Goal: Transaction & Acquisition: Book appointment/travel/reservation

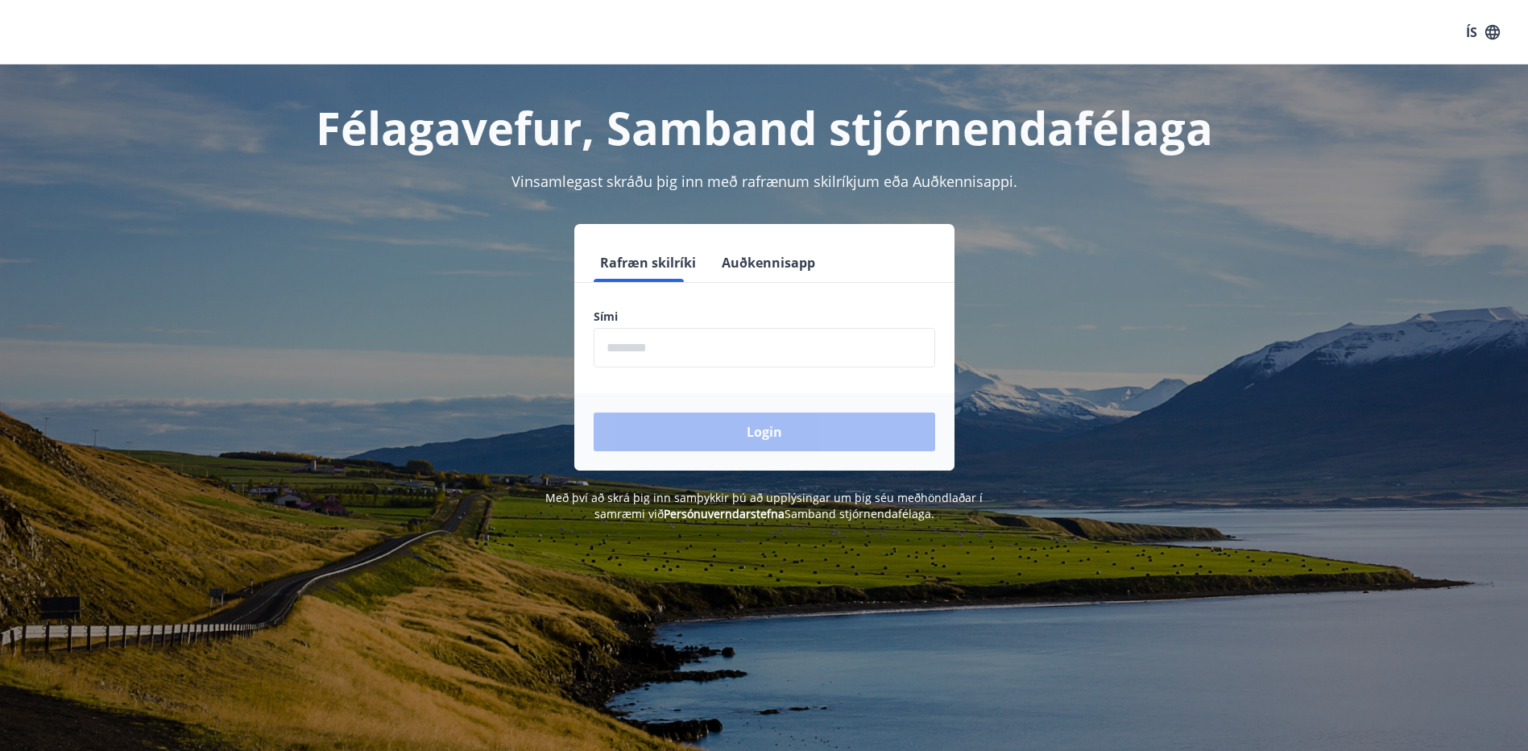
click at [666, 350] on input "phone" at bounding box center [764, 347] width 341 height 39
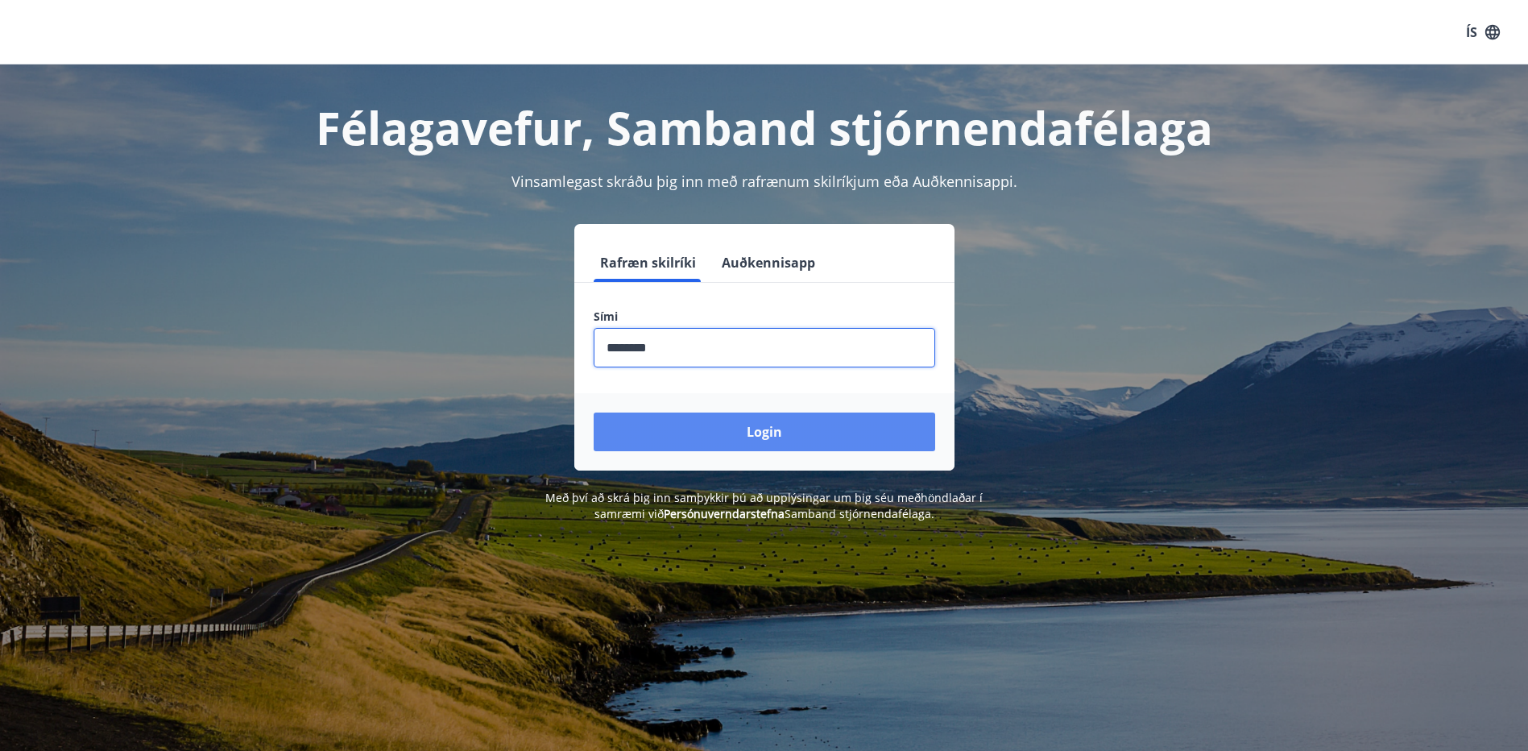
type input "********"
click at [807, 442] on button "Login" at bounding box center [764, 431] width 341 height 39
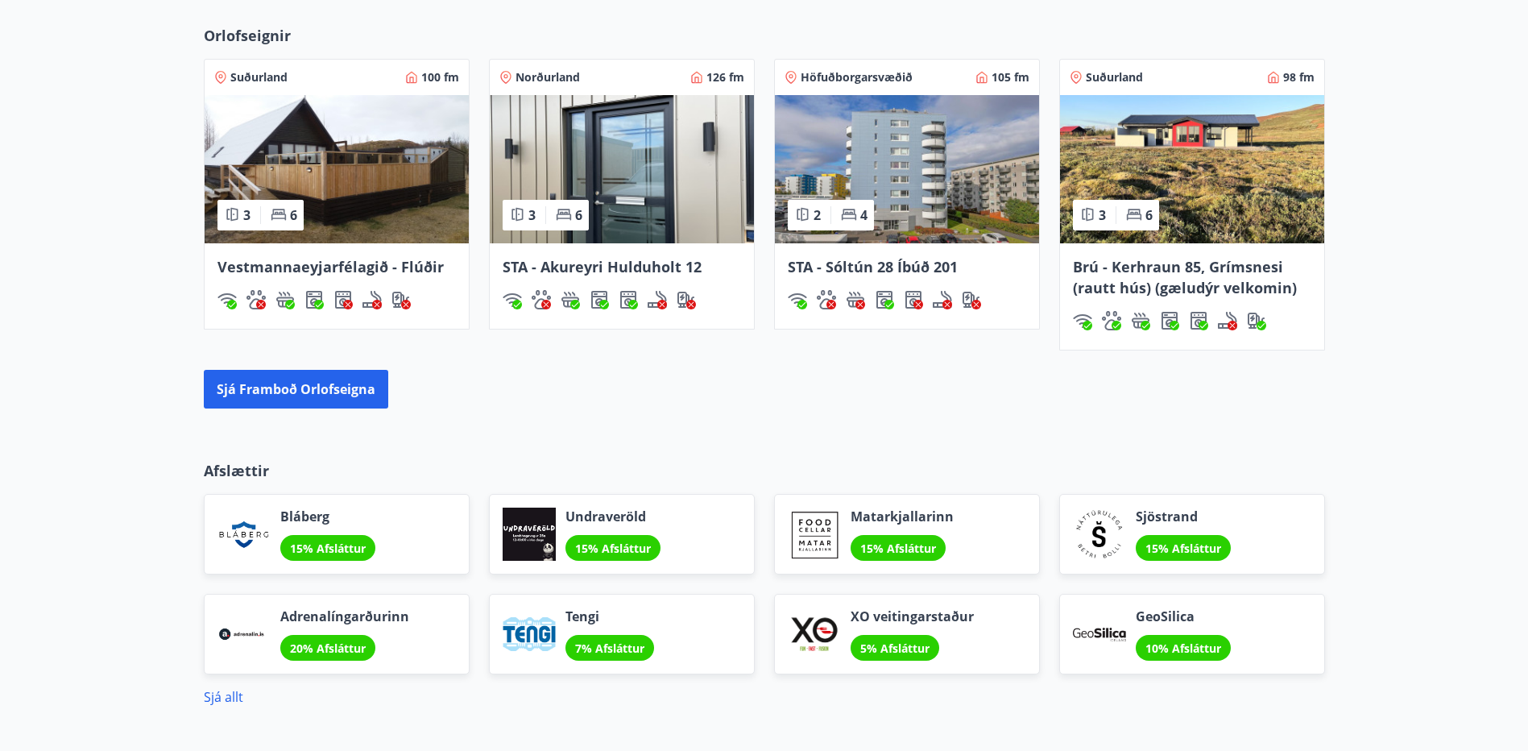
scroll to position [1289, 0]
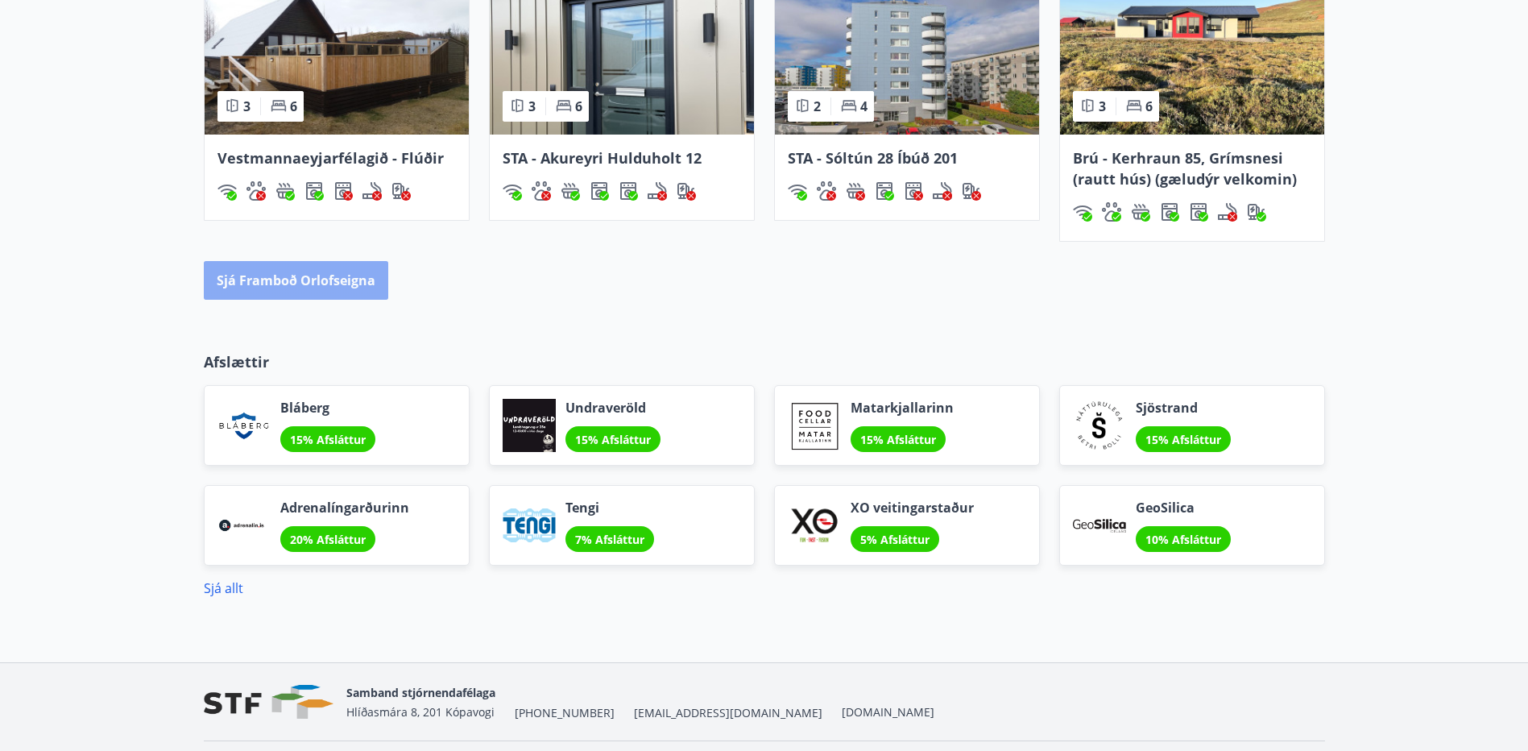
click at [320, 295] on button "Sjá framboð orlofseigna" at bounding box center [296, 280] width 184 height 39
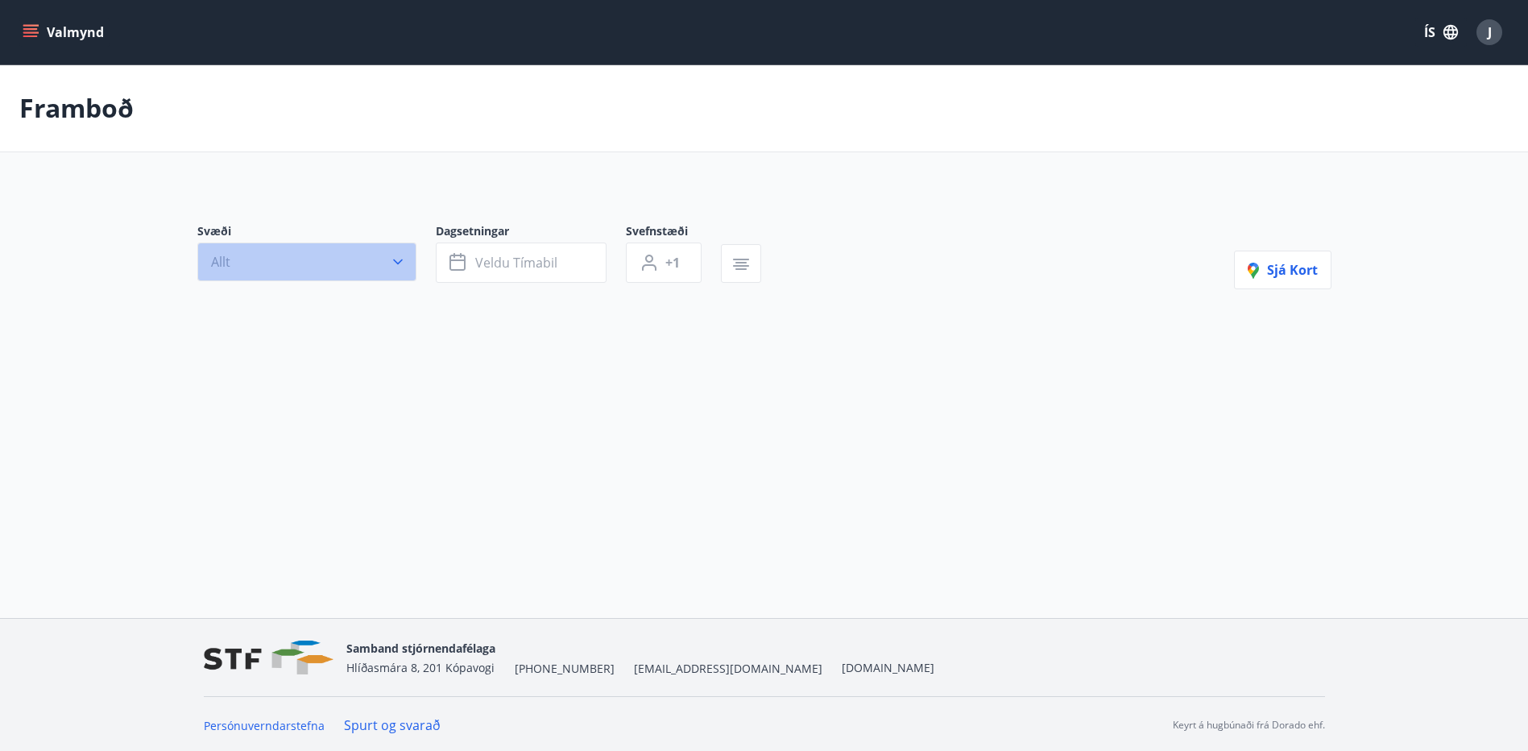
click at [315, 256] on button "Allt" at bounding box center [306, 261] width 219 height 39
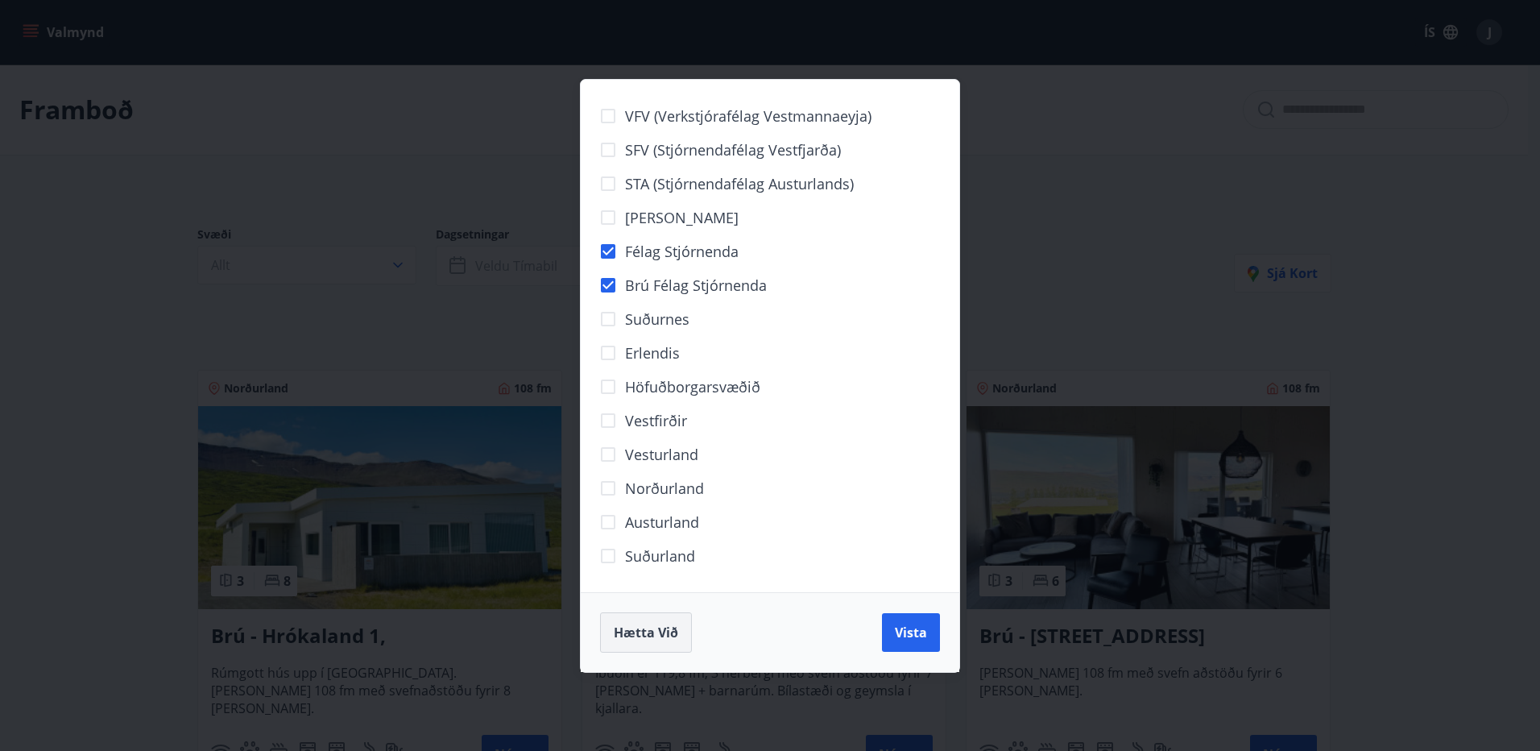
click at [674, 625] on span "Hætta við" at bounding box center [646, 632] width 64 height 18
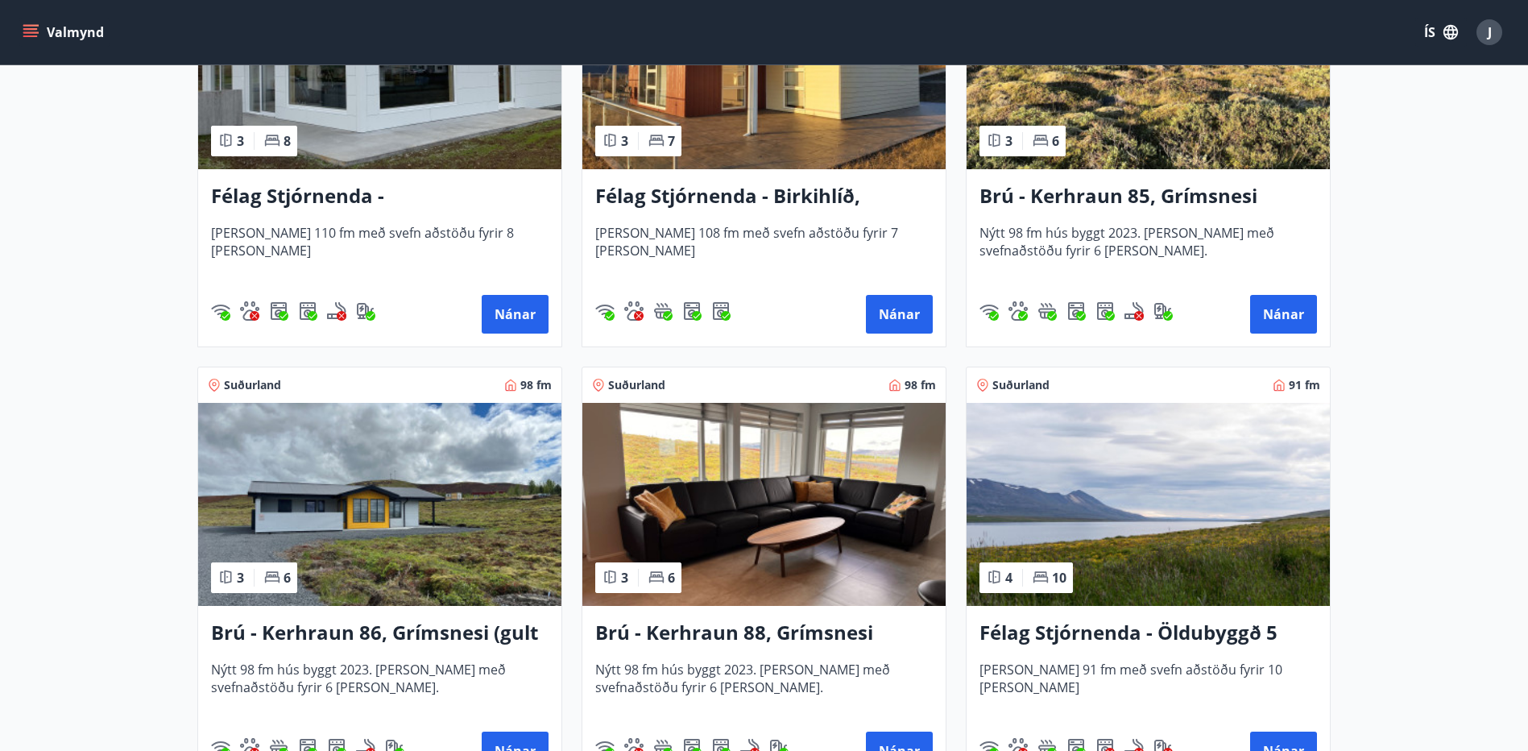
scroll to position [3533, 0]
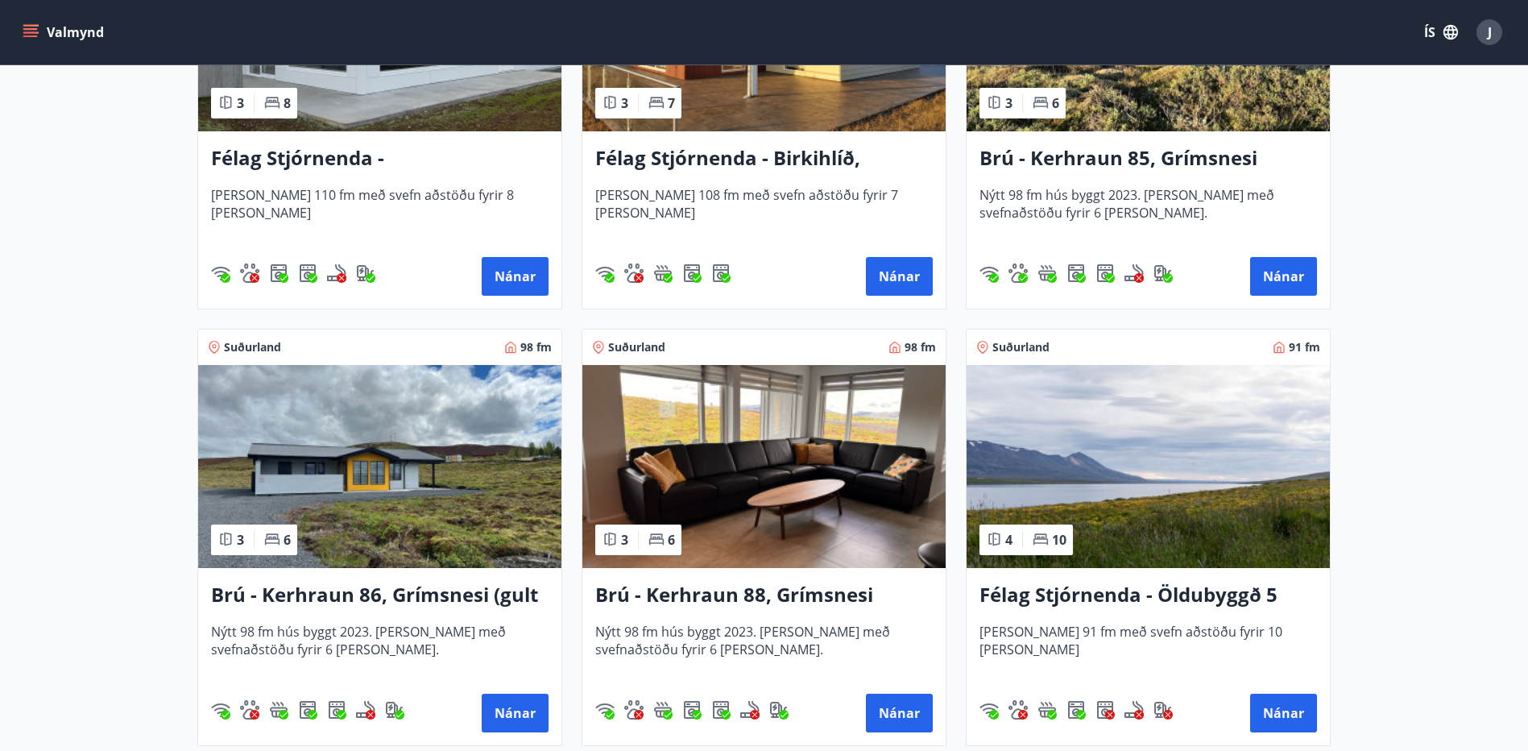
click at [423, 547] on img at bounding box center [379, 466] width 363 height 203
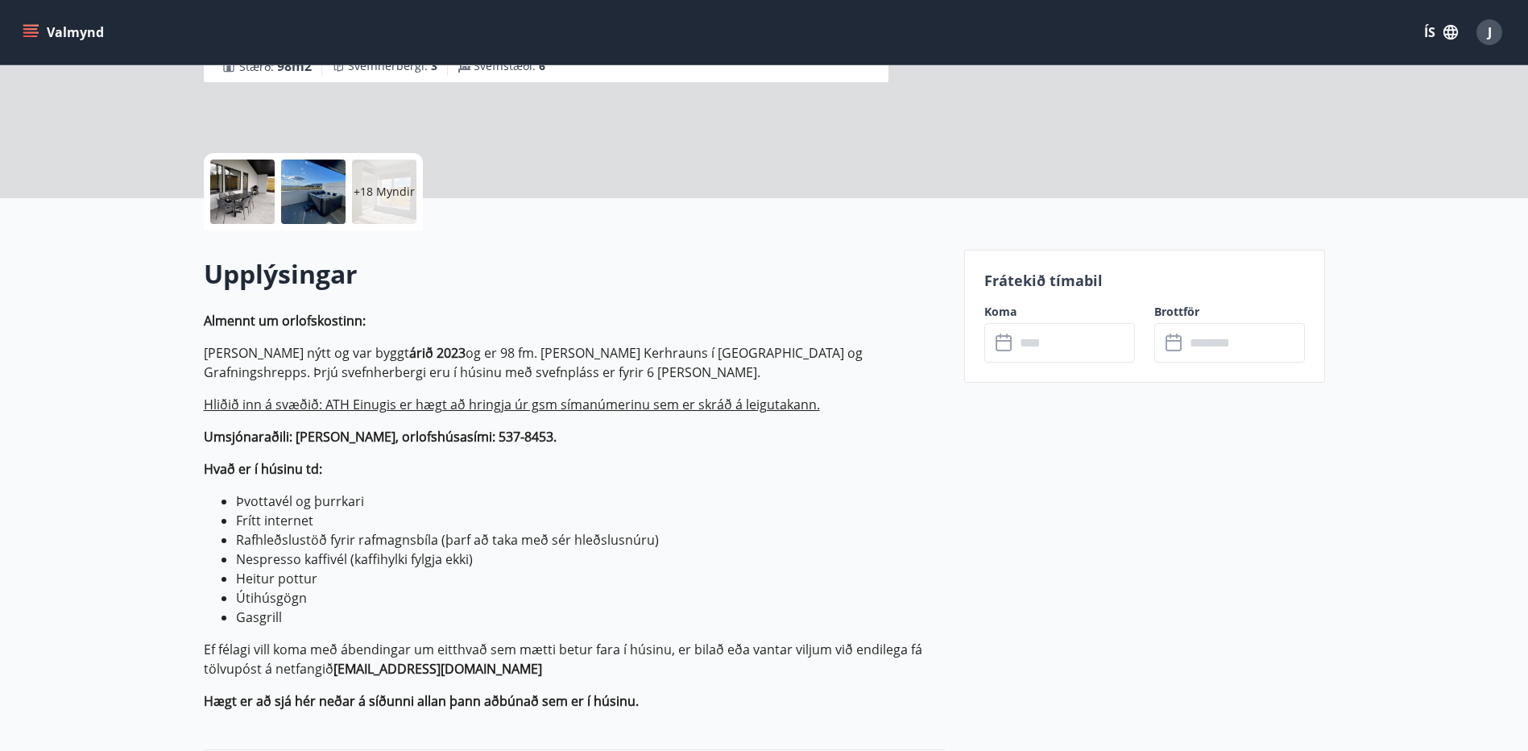
scroll to position [322, 0]
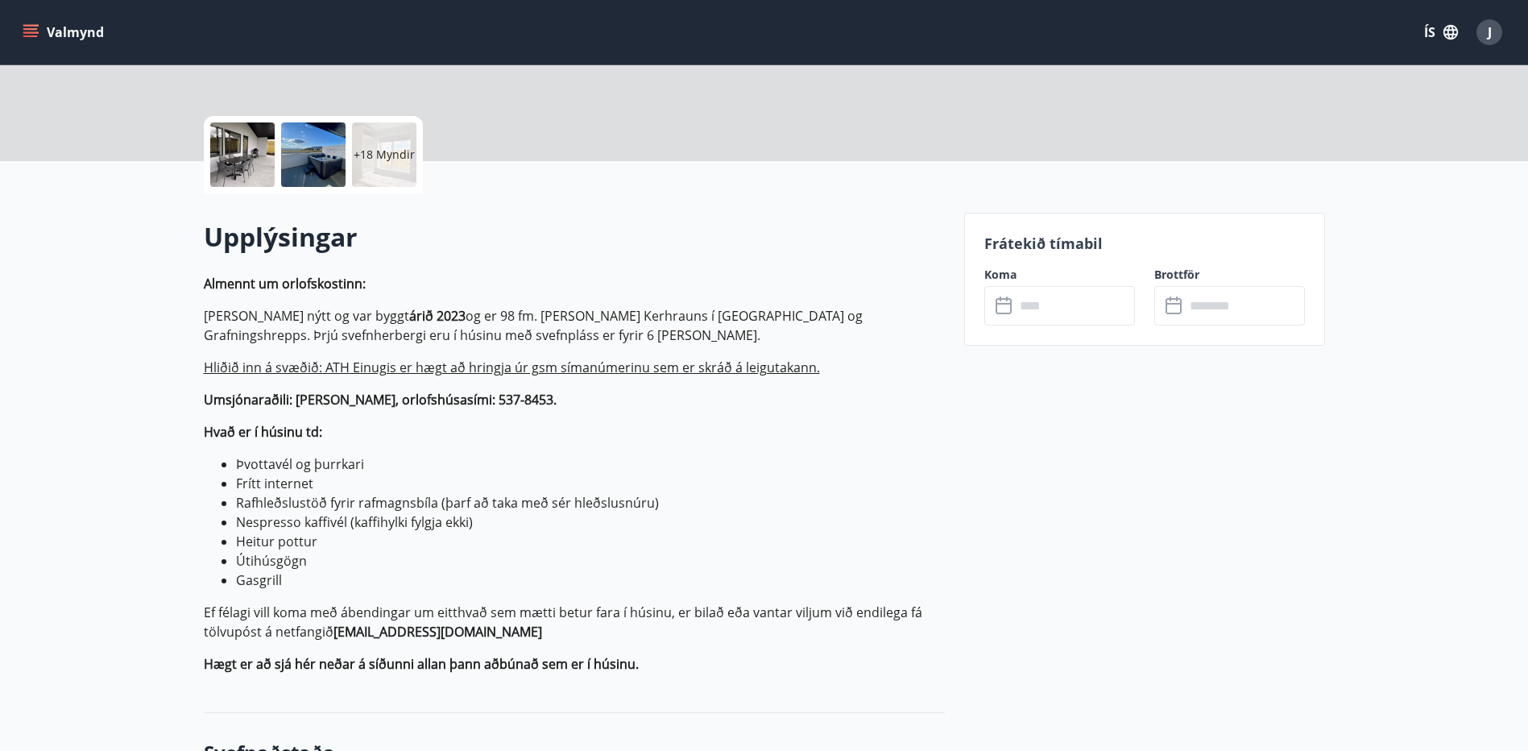
click at [234, 162] on div at bounding box center [242, 154] width 64 height 64
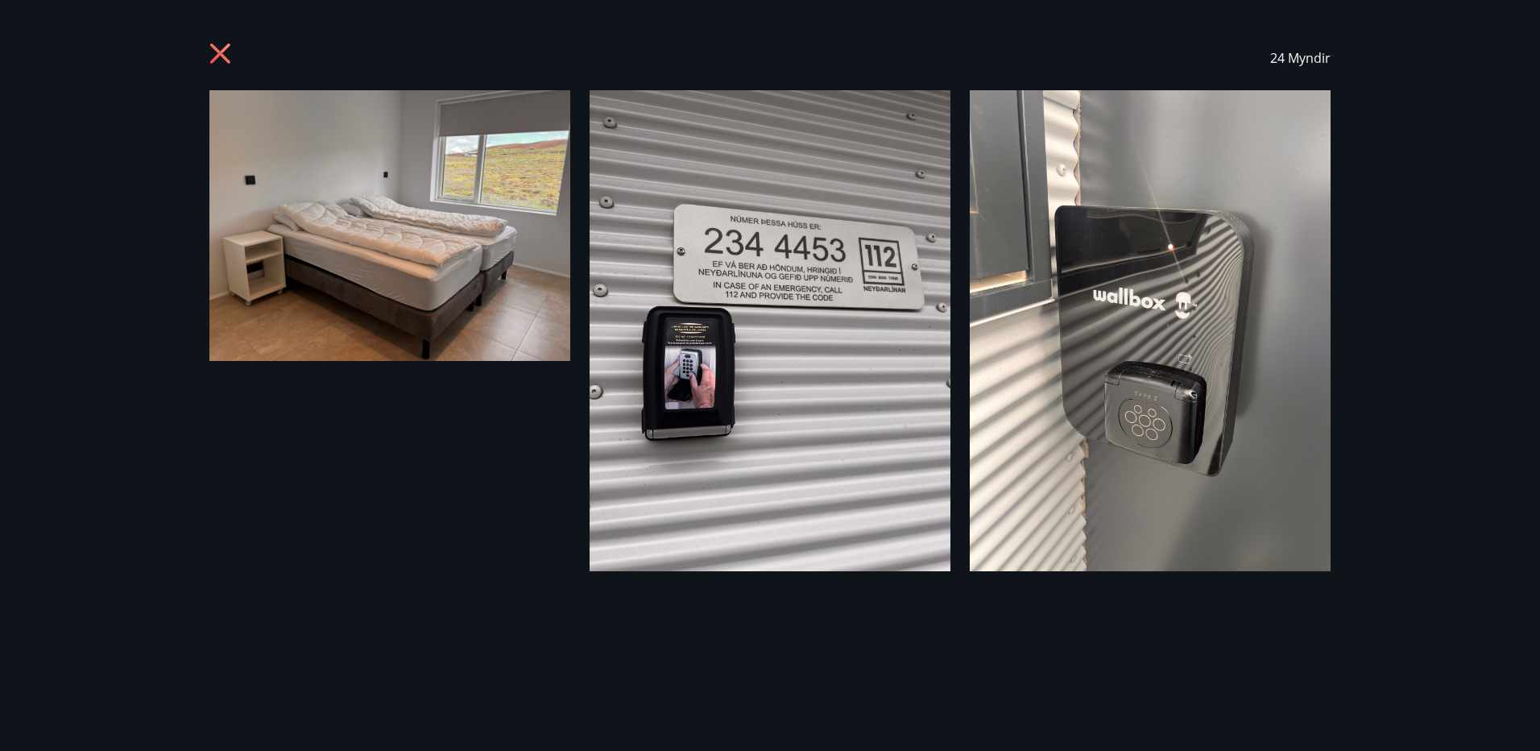
click at [217, 44] on icon at bounding box center [222, 56] width 26 height 26
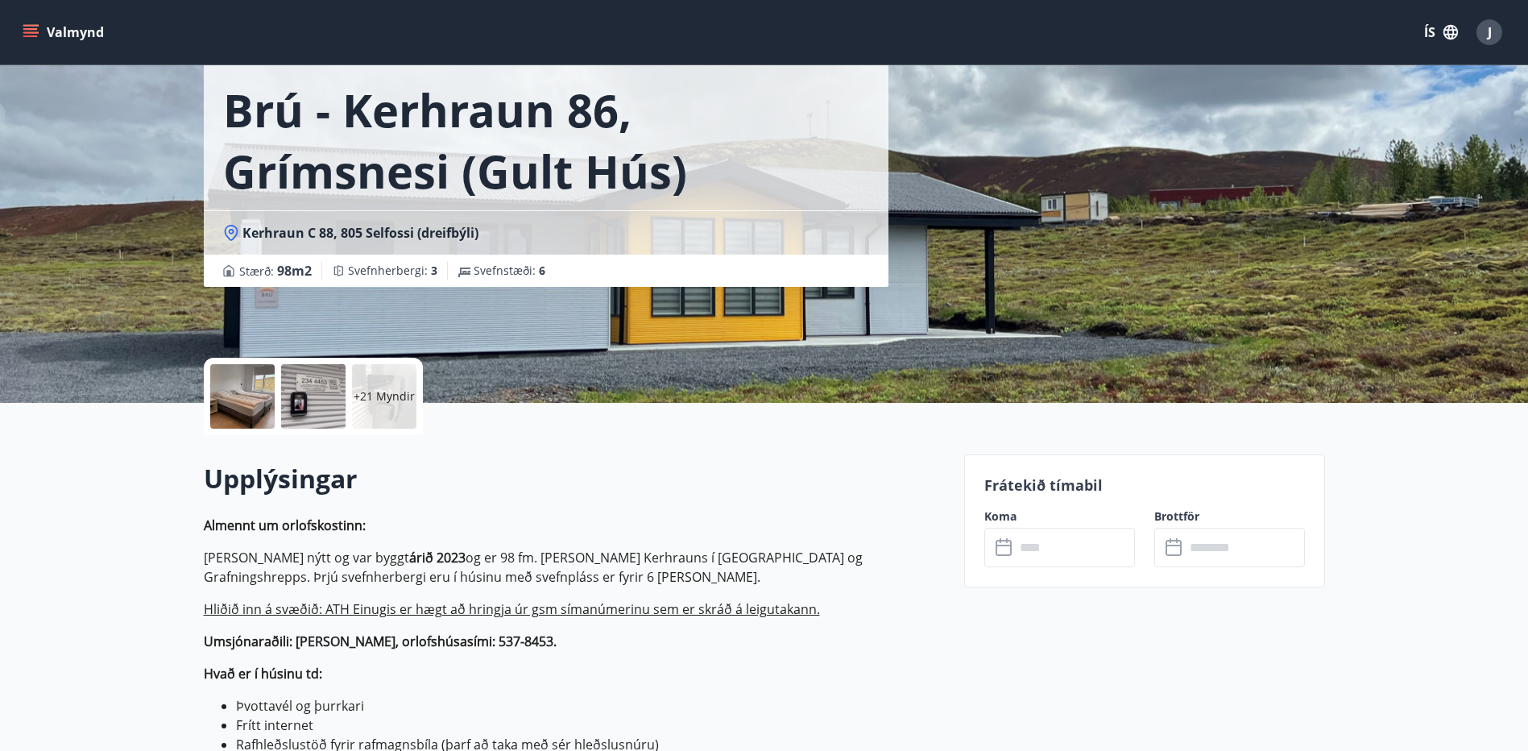
scroll to position [0, 0]
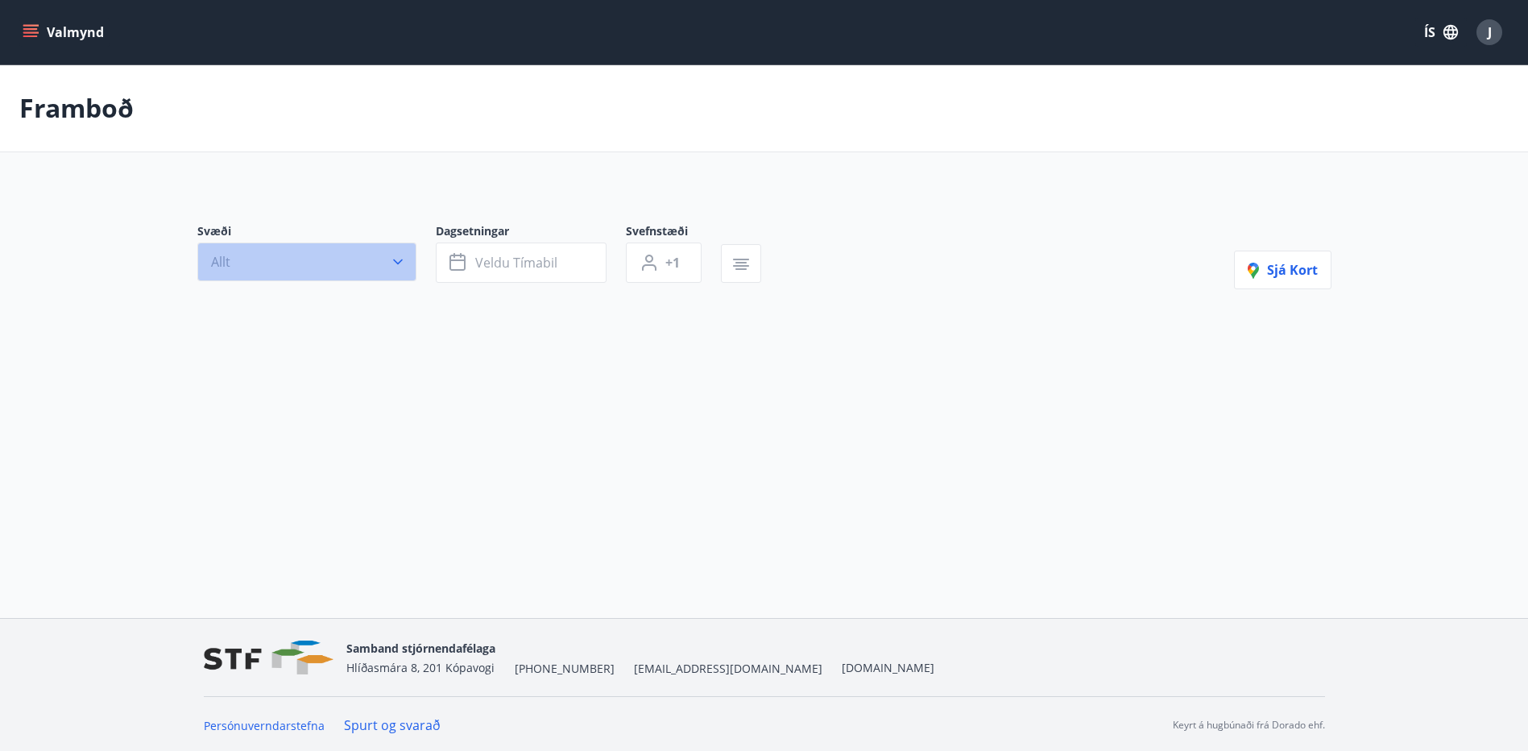
click at [365, 246] on button "Allt" at bounding box center [306, 261] width 219 height 39
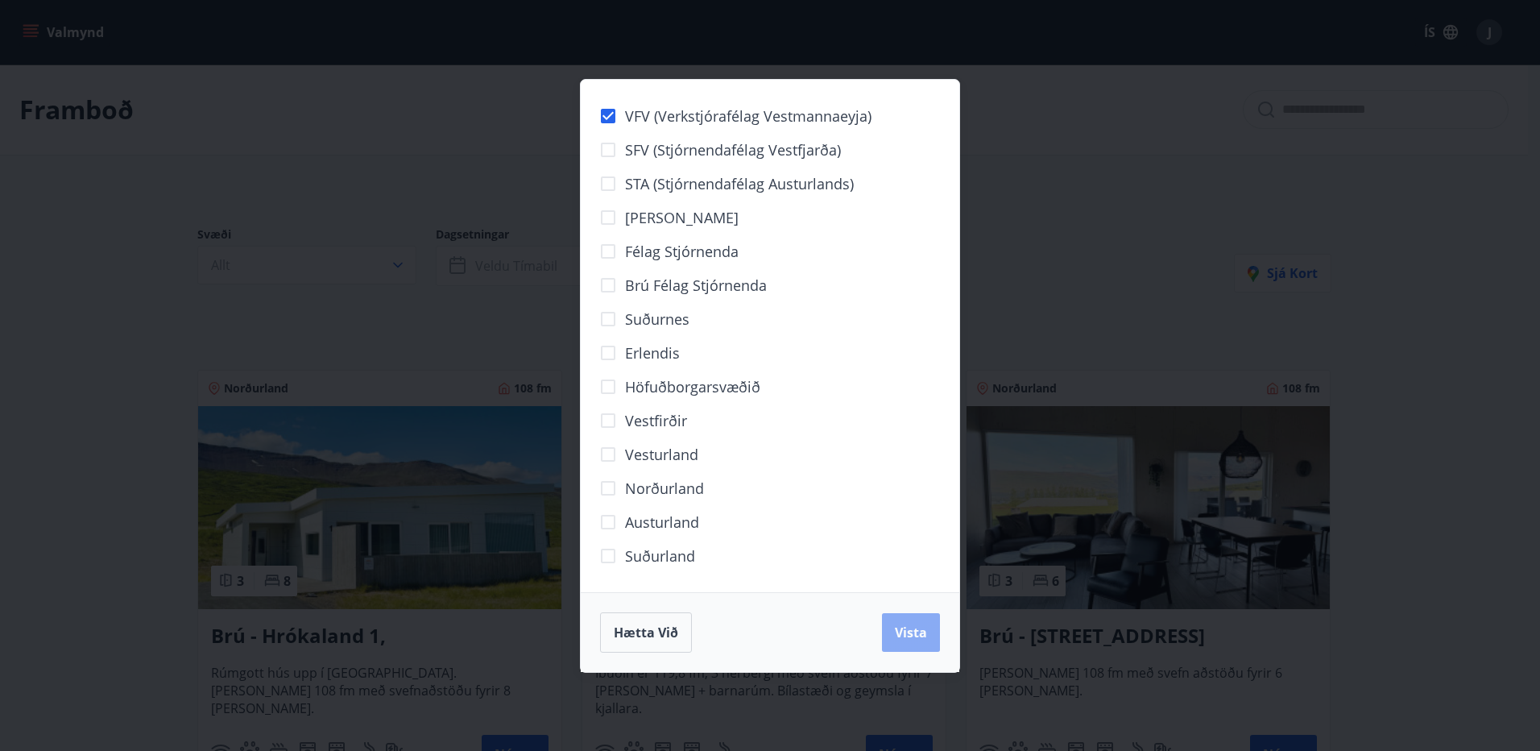
click at [896, 628] on span "Vista" at bounding box center [911, 632] width 32 height 18
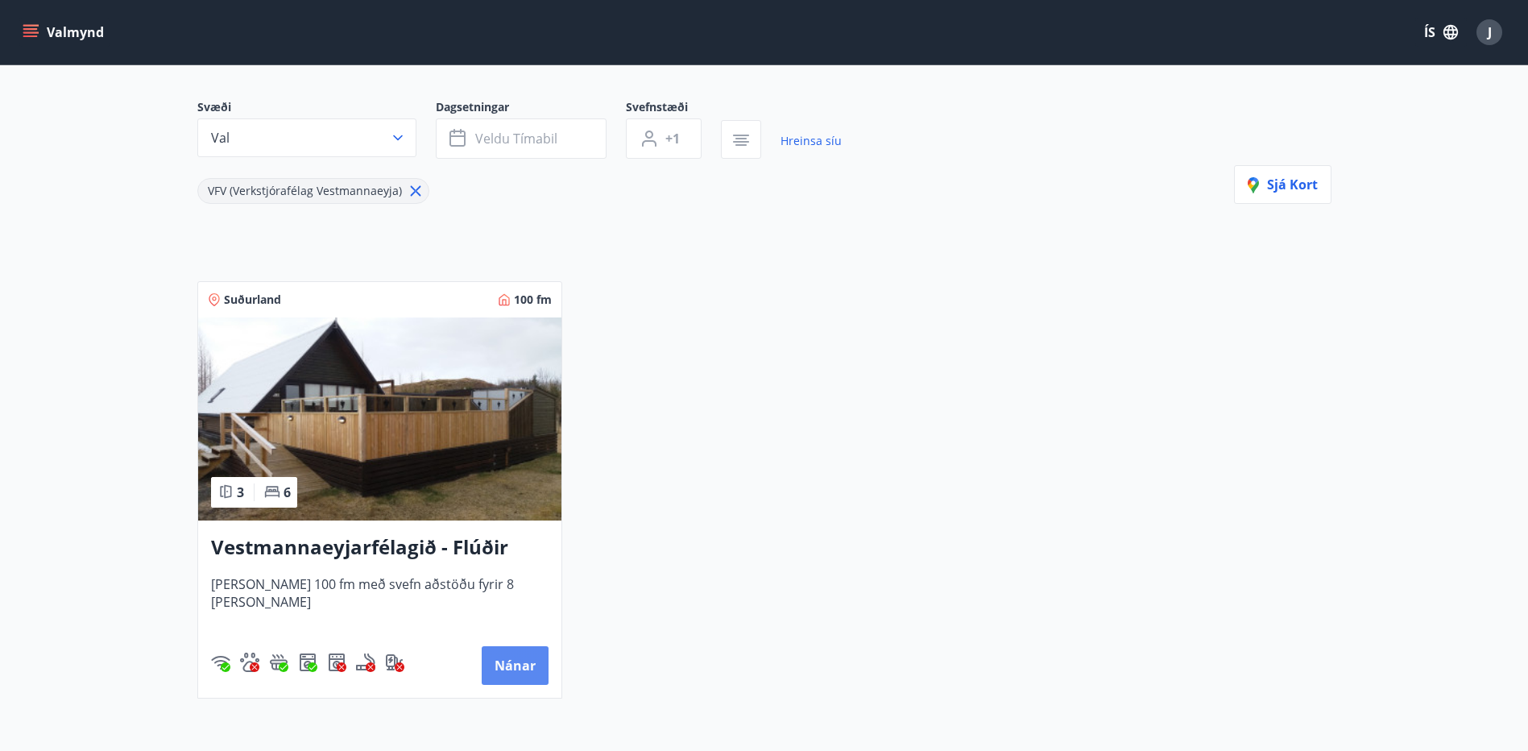
scroll to position [81, 0]
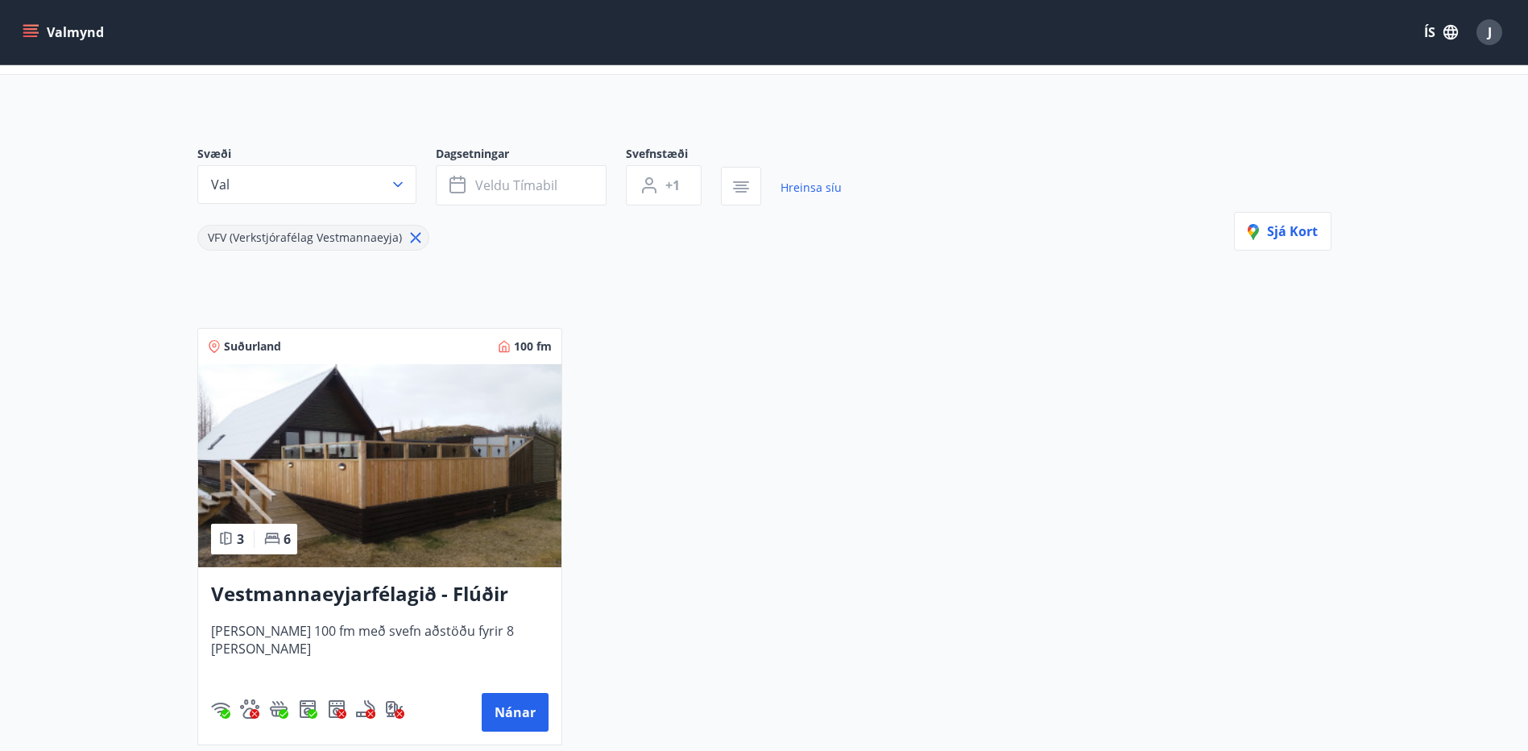
click at [410, 240] on icon at bounding box center [415, 238] width 10 height 10
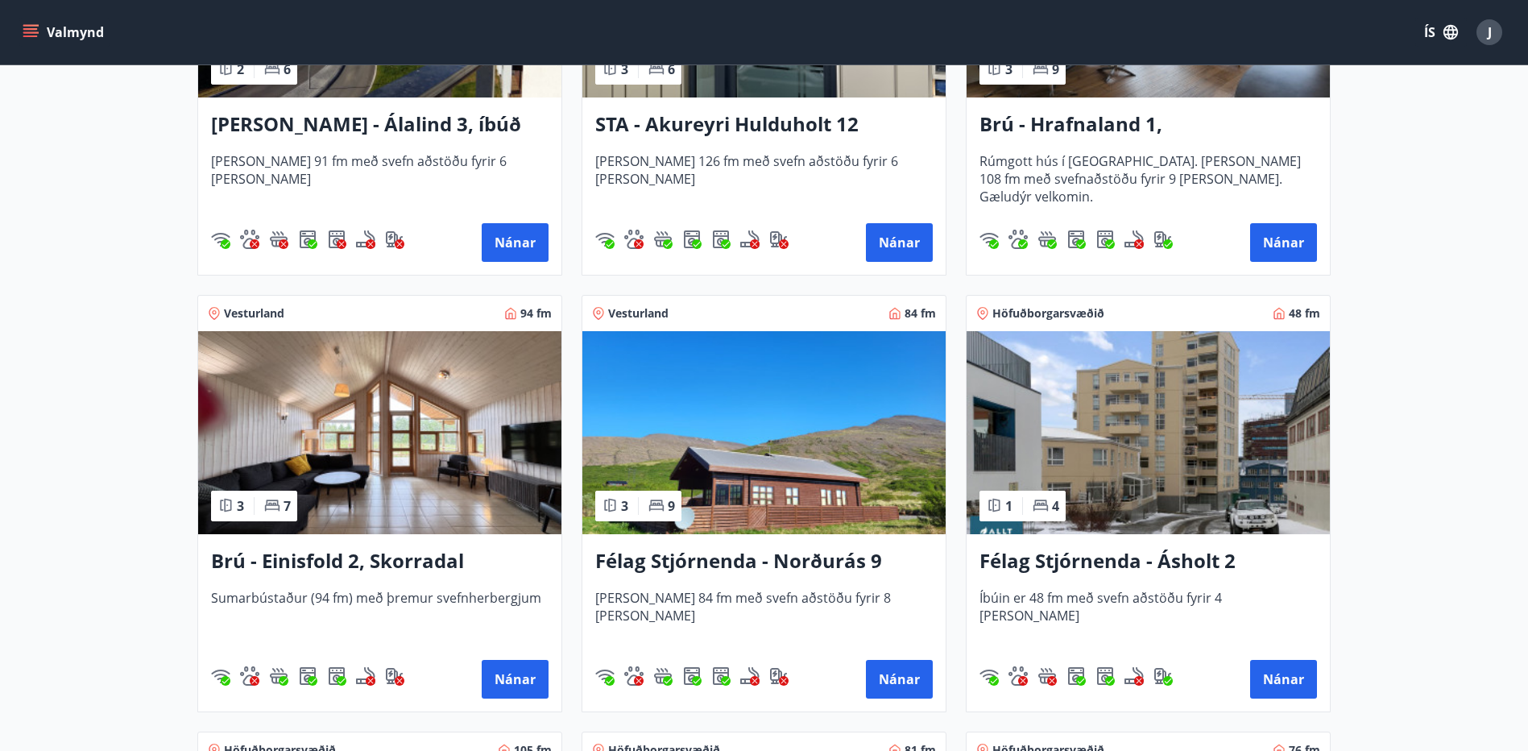
scroll to position [966, 0]
